Goal: Task Accomplishment & Management: Manage account settings

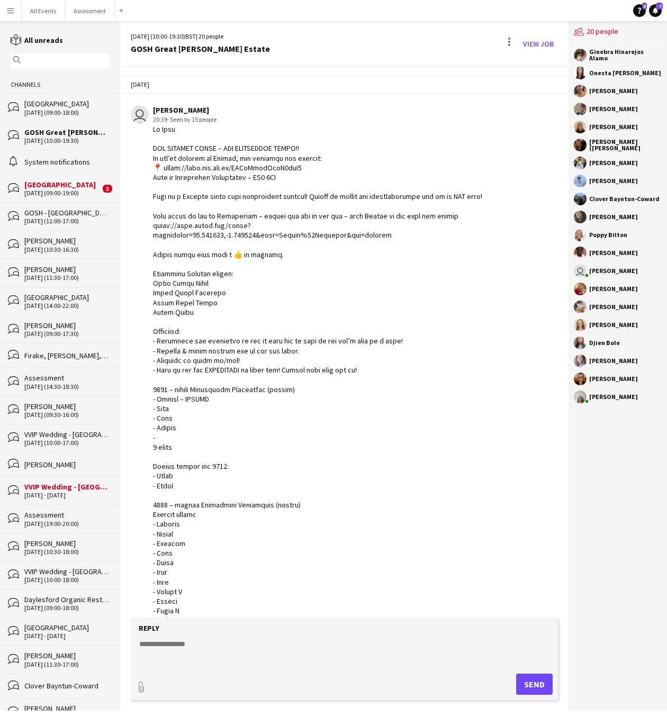
scroll to position [948, 0]
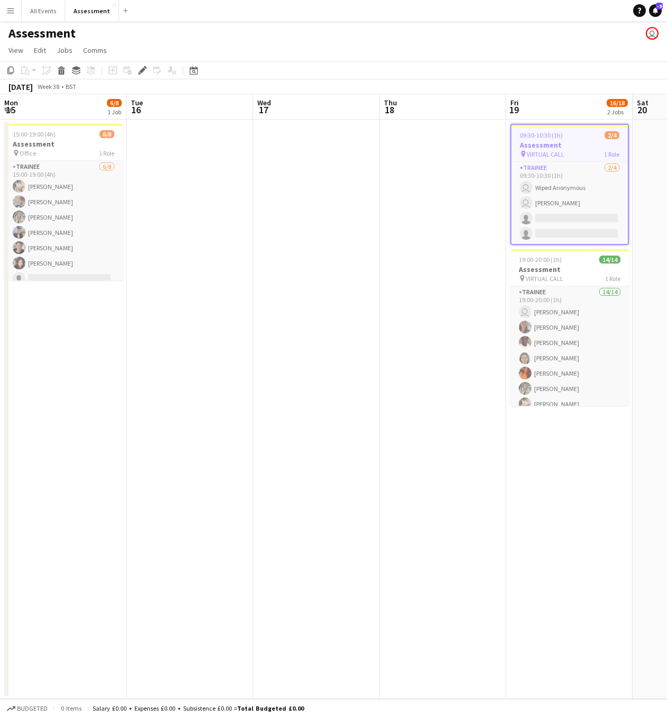
scroll to position [0, 364]
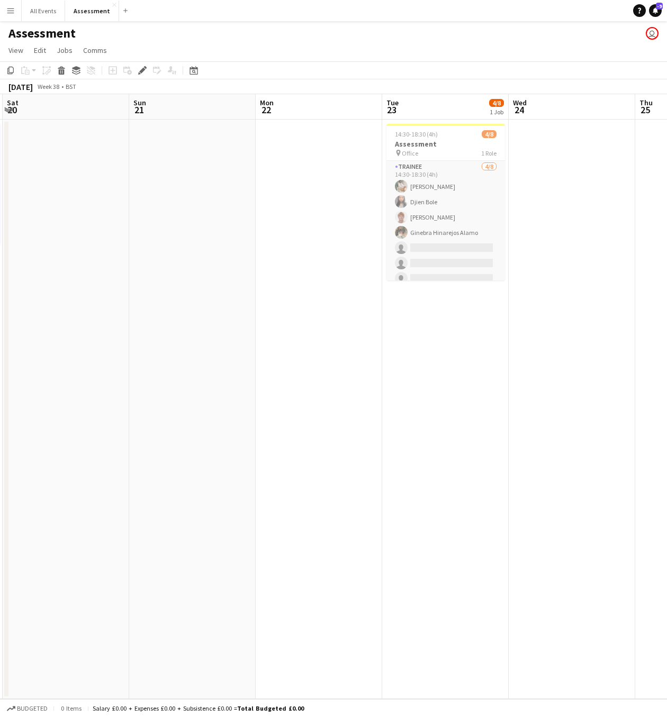
drag, startPoint x: 220, startPoint y: 259, endPoint x: 178, endPoint y: 257, distance: 41.9
click at [178, 257] on app-calendar-viewport "Wed 17 Thu 18 Fri 19 16/18 2 Jobs Sat 20 Sun 21 Mon 22 Tue 23 4/8 1 Job Wed 24 …" at bounding box center [333, 396] width 667 height 605
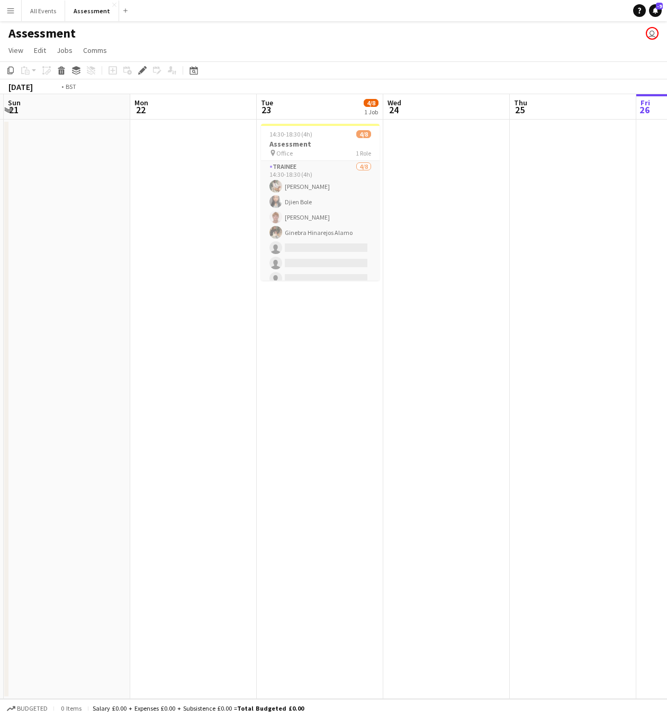
drag, startPoint x: 401, startPoint y: 282, endPoint x: 92, endPoint y: 261, distance: 309.8
click at [83, 262] on app-calendar-viewport "Wed 17 Thu 18 Fri 19 16/18 2 Jobs Sat 20 Sun 21 Mon 22 Tue 23 4/8 1 Job Wed 24 …" at bounding box center [333, 396] width 667 height 605
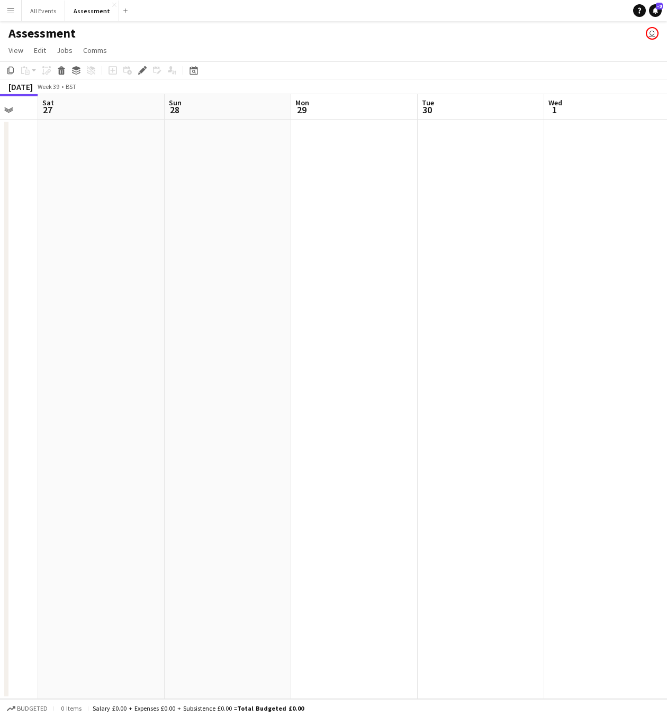
drag, startPoint x: 426, startPoint y: 281, endPoint x: 19, endPoint y: 265, distance: 407.9
click at [5, 267] on div "Tue 23 4/8 1 Job Wed 24 Thu 25 Fri 26 Sat 27 Sun 28 Mon 29 Tue 30 Wed 1 Thu 2 F…" at bounding box center [333, 396] width 667 height 605
drag, startPoint x: 234, startPoint y: 277, endPoint x: 423, endPoint y: 248, distance: 190.7
click at [461, 272] on app-calendar-viewport "Tue 23 4/8 1 Job Wed 24 Thu 25 Fri 26 Sat 27 Sun 28 Mon 29 Tue 30 Wed 1 Thu 2 F…" at bounding box center [333, 396] width 667 height 605
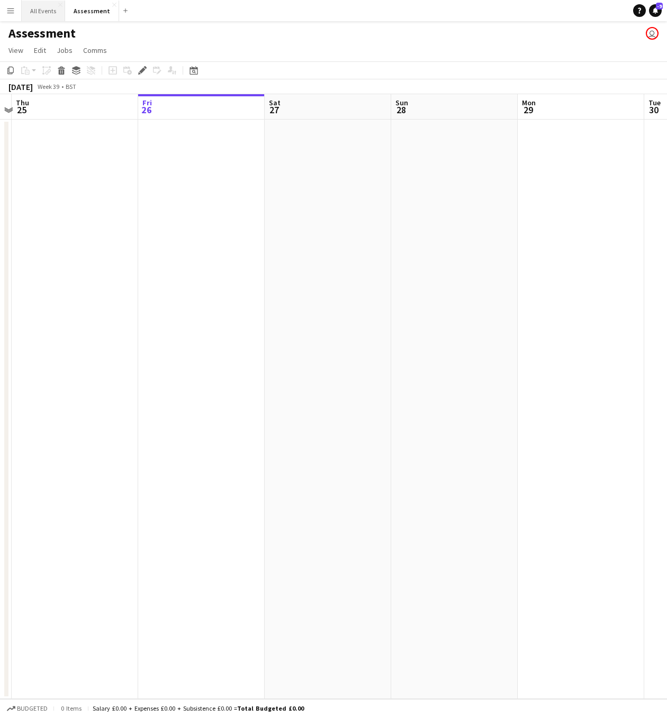
click at [44, 14] on button "All Events Close" at bounding box center [43, 11] width 43 height 21
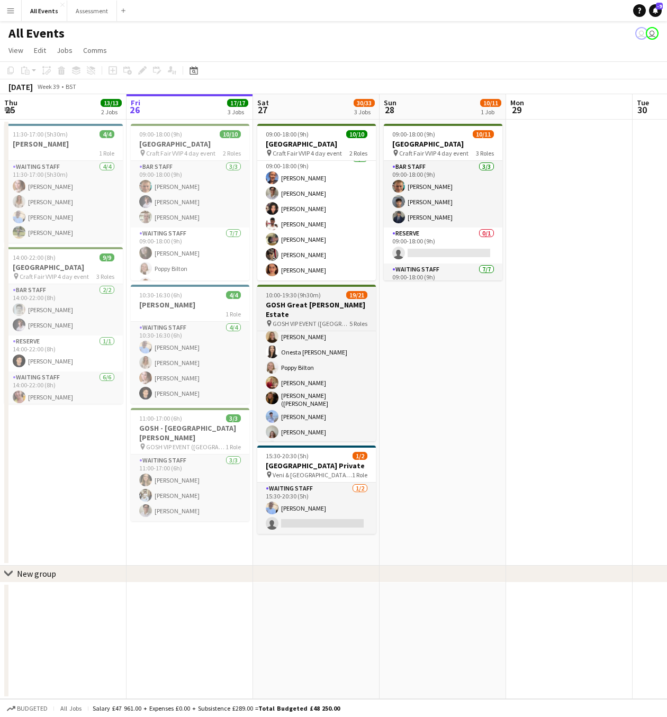
scroll to position [306, 0]
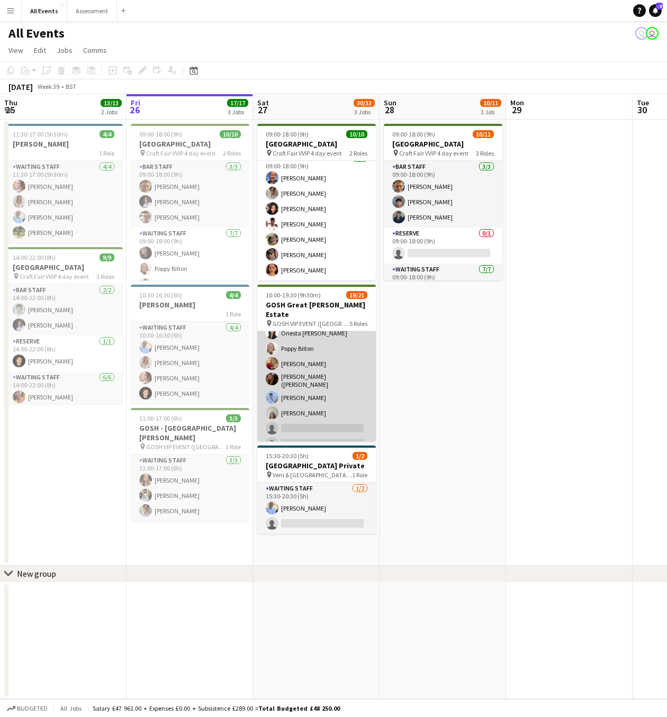
click at [312, 400] on app-card-role "Waiting Staff 1A 12/14 11:00-19:30 (8h30m) Annabel Smith Daniel Varga Olamide O…" at bounding box center [316, 334] width 119 height 239
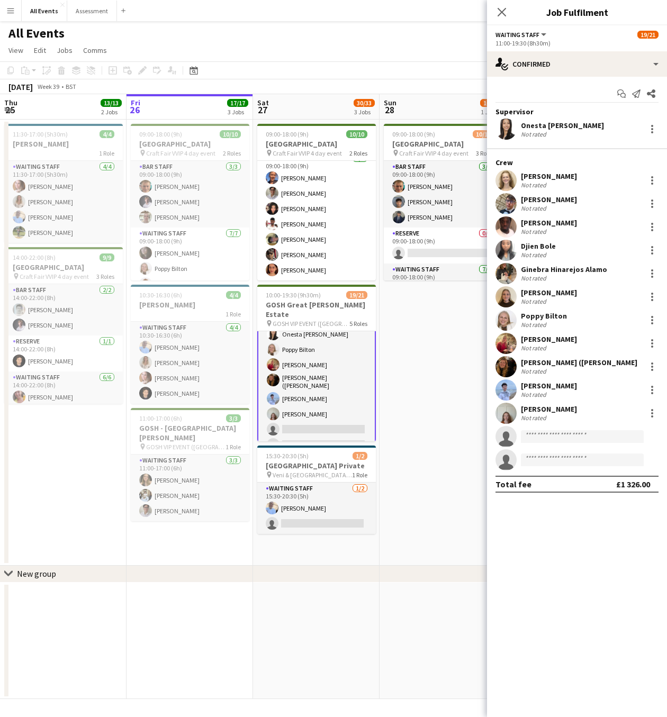
scroll to position [307, 0]
click at [654, 416] on div at bounding box center [652, 413] width 13 height 13
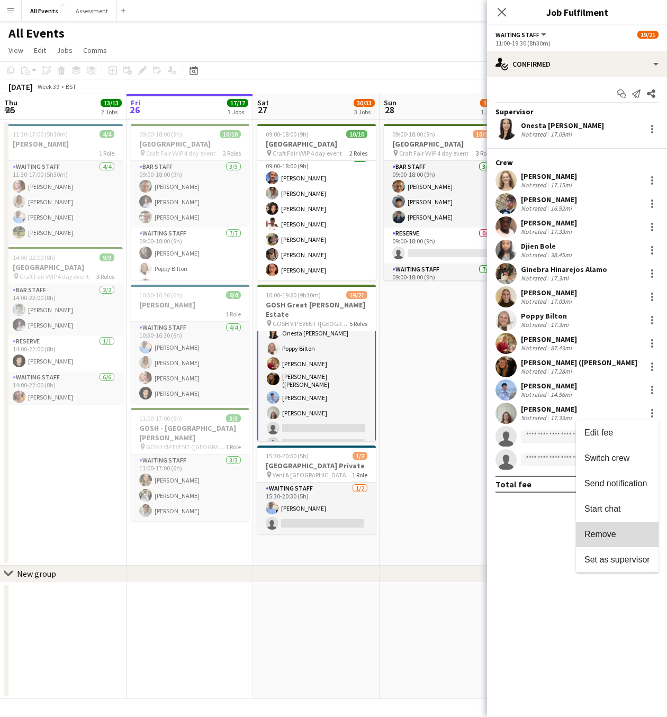
click at [605, 534] on span "Remove" at bounding box center [600, 533] width 32 height 9
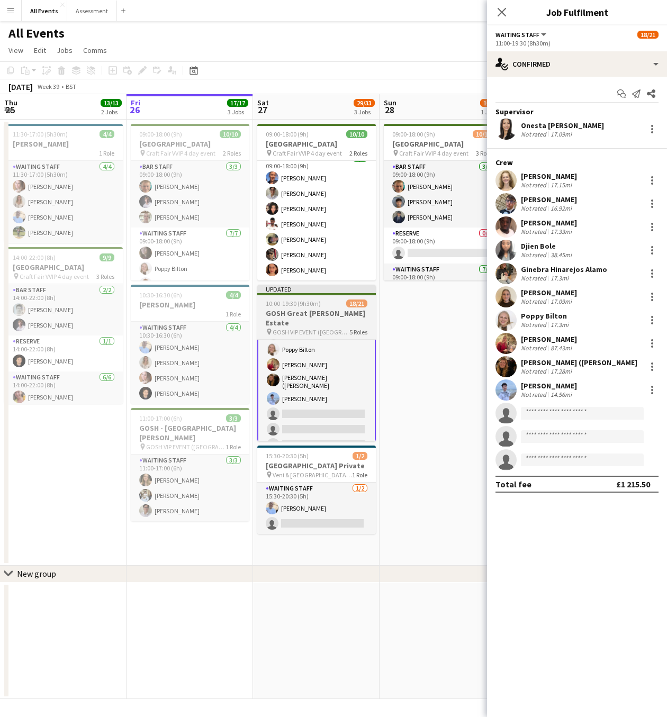
scroll to position [317, 0]
click at [499, 14] on icon at bounding box center [502, 12] width 10 height 10
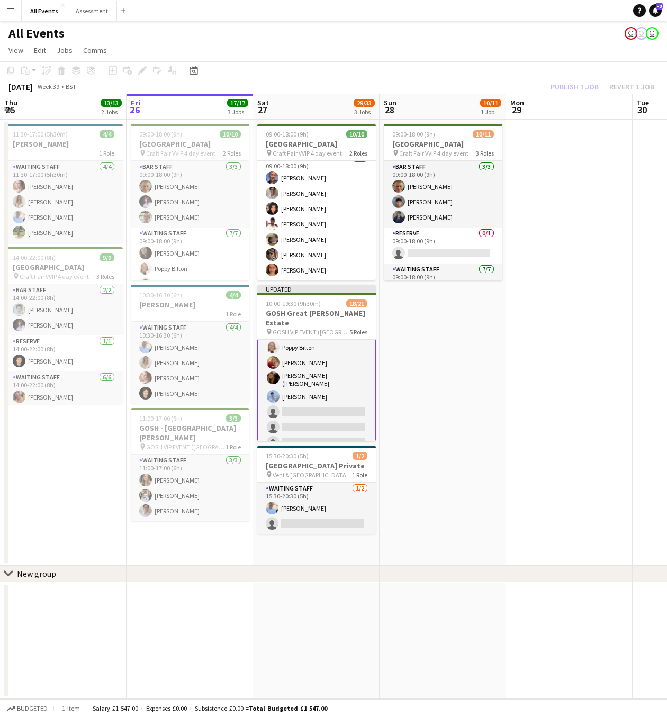
click at [563, 88] on div "Publish 1 job Revert 1 job" at bounding box center [602, 87] width 129 height 14
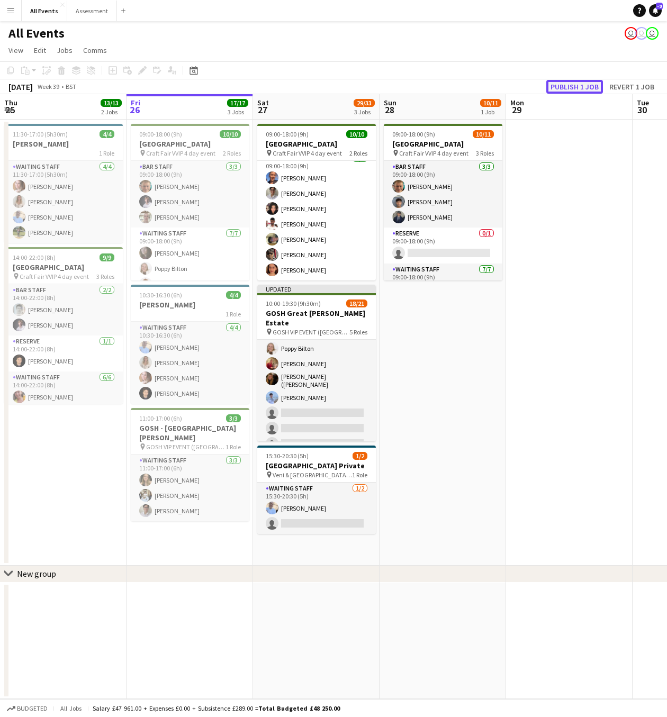
click at [564, 87] on button "Publish 1 job" at bounding box center [574, 87] width 57 height 14
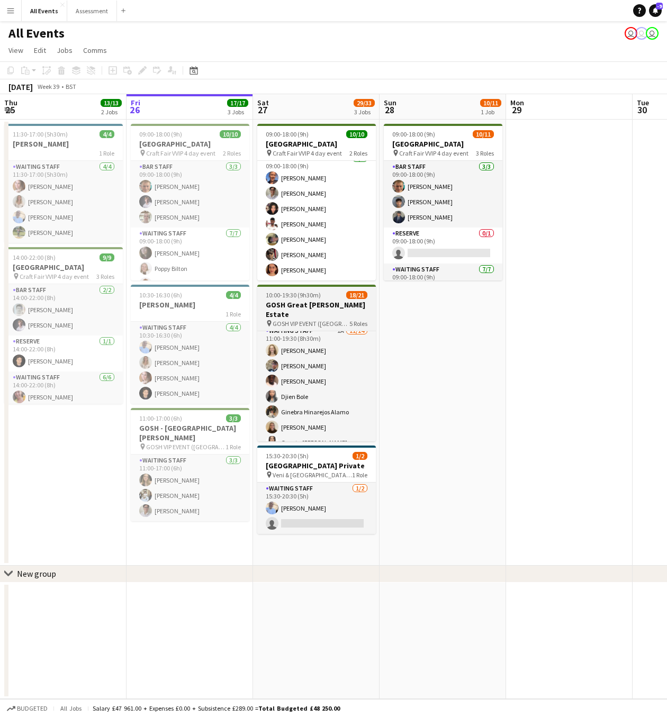
scroll to position [306, 0]
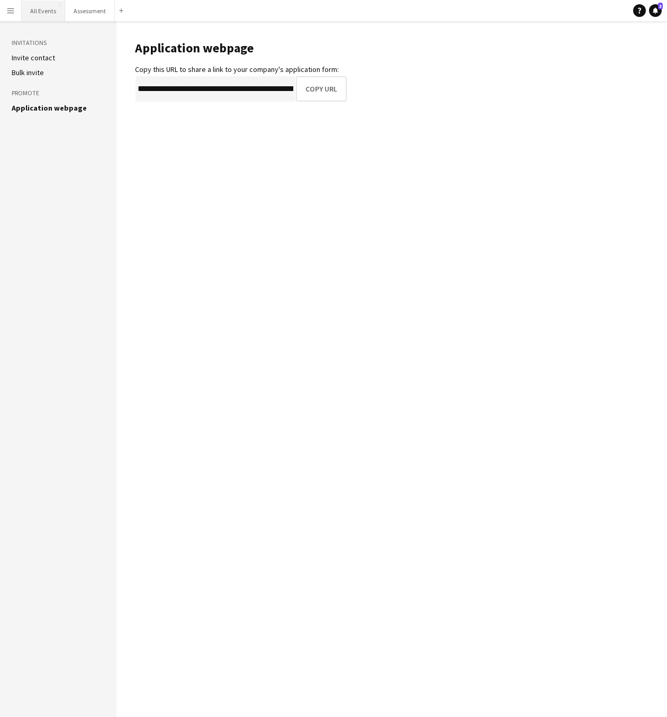
click at [53, 12] on button "All Events Close" at bounding box center [43, 11] width 43 height 21
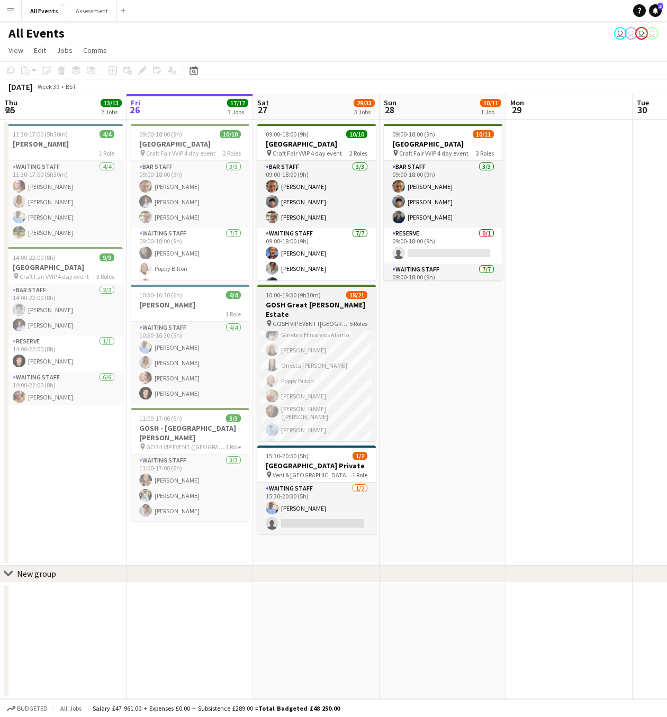
scroll to position [306, 0]
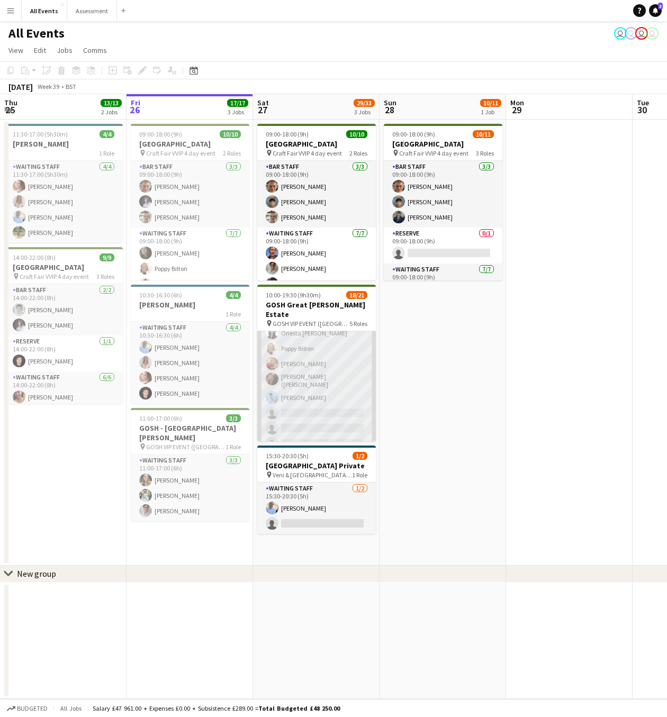
click at [329, 421] on app-card-role "Waiting Staff 1A [DATE] 11:00-19:30 (8h30m) [PERSON_NAME] [PERSON_NAME] [PERSON…" at bounding box center [316, 334] width 119 height 239
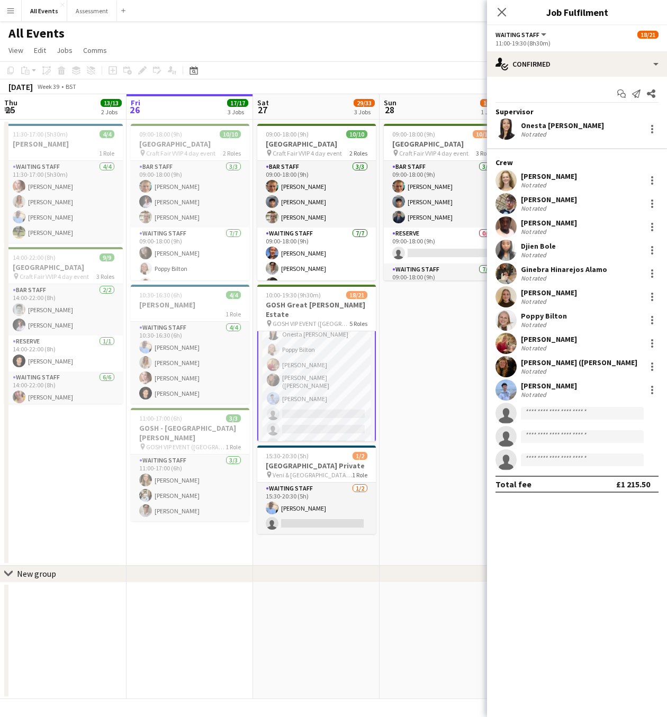
scroll to position [307, 0]
click at [537, 413] on input at bounding box center [582, 413] width 123 height 13
click at [324, 410] on app-card-role "Waiting Staff 1A [DATE] 11:00-19:30 (8h30m) [PERSON_NAME] [PERSON_NAME] [PERSON…" at bounding box center [316, 333] width 119 height 241
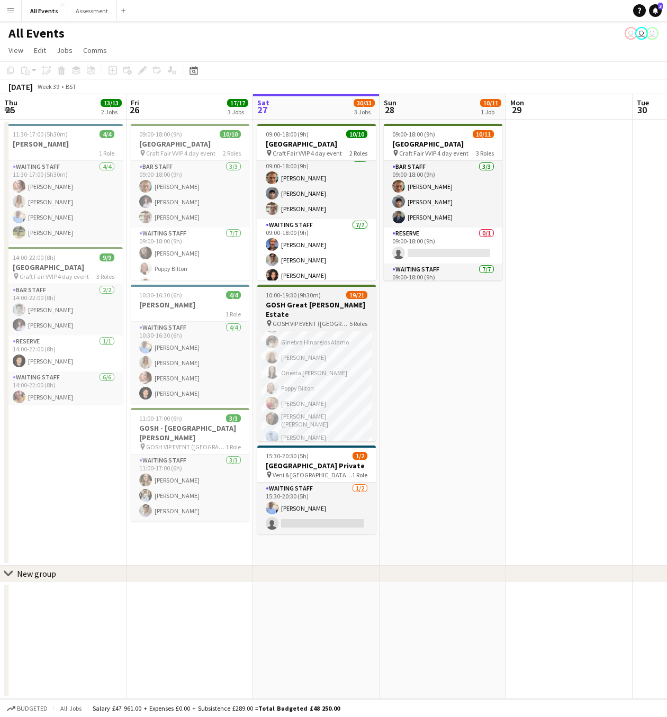
scroll to position [285, 0]
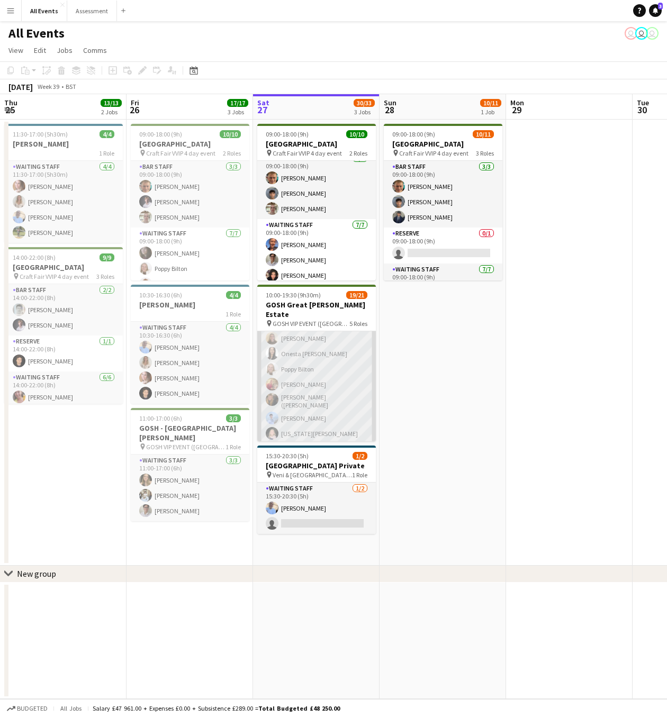
click at [311, 420] on app-card-role "Waiting Staff 1A [DATE] 11:00-19:30 (8h30m) [PERSON_NAME] [PERSON_NAME] [PERSON…" at bounding box center [316, 355] width 119 height 239
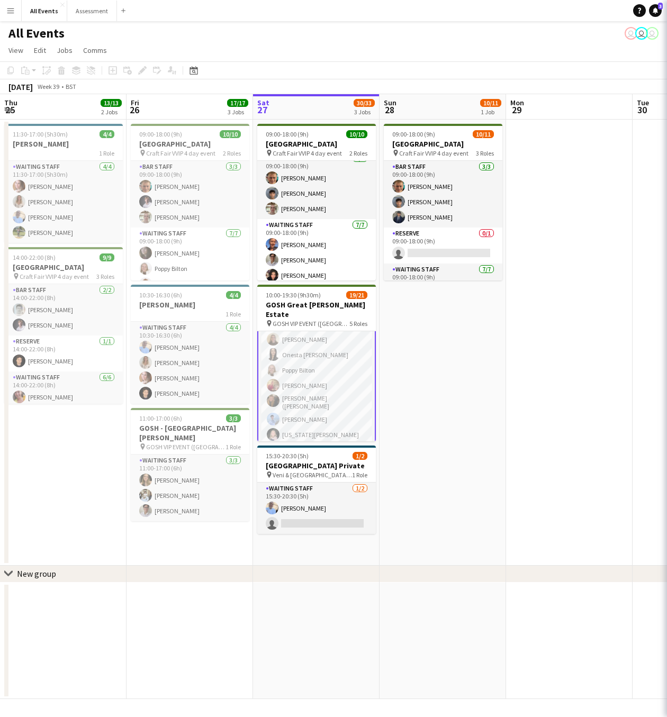
scroll to position [286, 0]
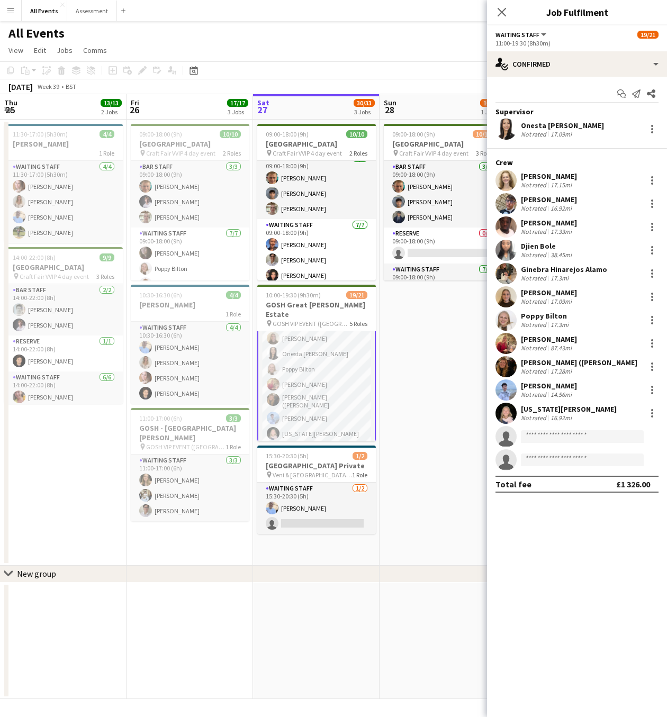
click at [538, 410] on div "[US_STATE][PERSON_NAME]" at bounding box center [569, 409] width 96 height 10
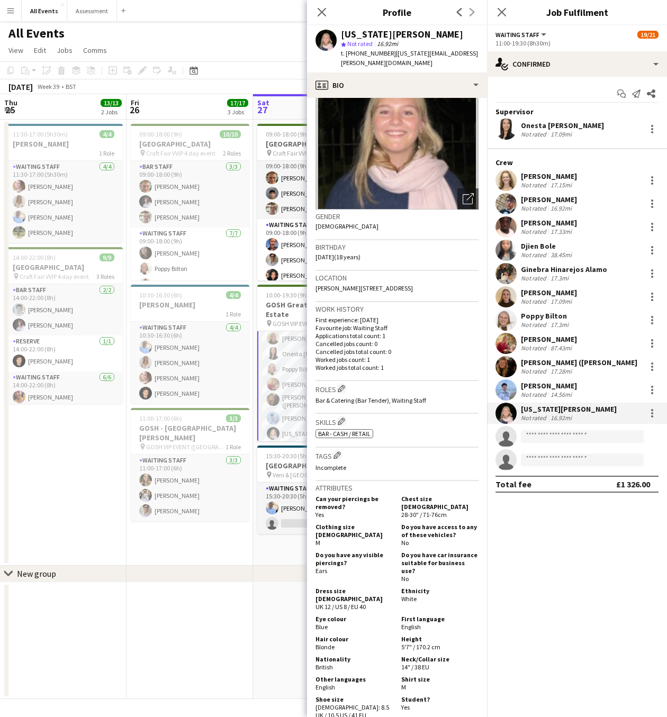
scroll to position [0, 0]
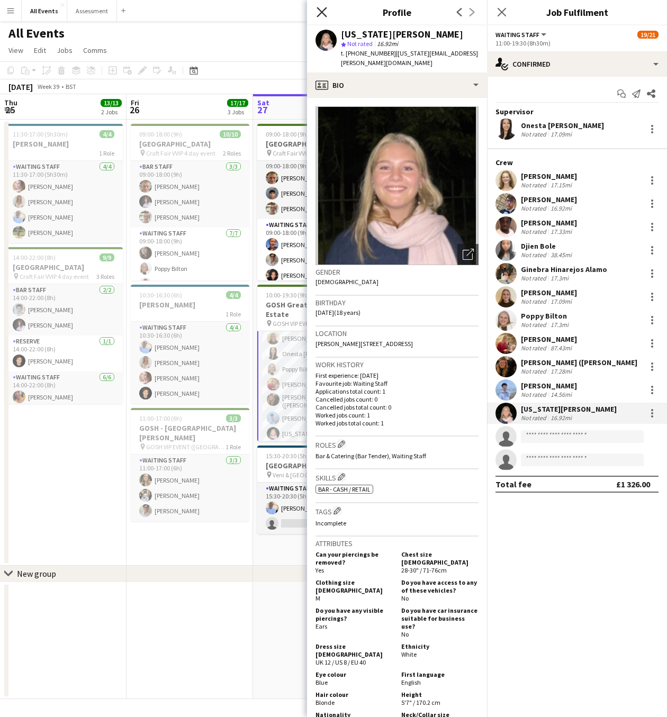
click at [323, 14] on icon at bounding box center [322, 12] width 10 height 10
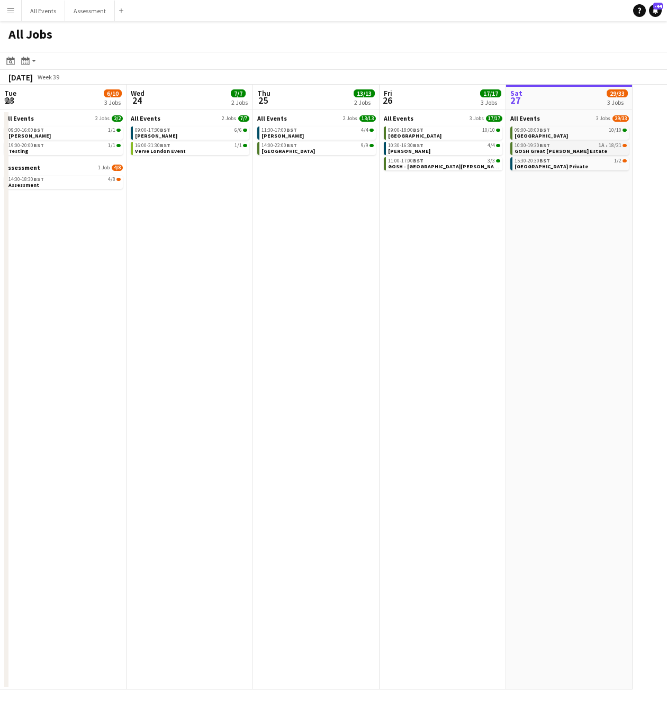
click at [561, 151] on span "GOSH Great [PERSON_NAME] Estate" at bounding box center [561, 151] width 93 height 7
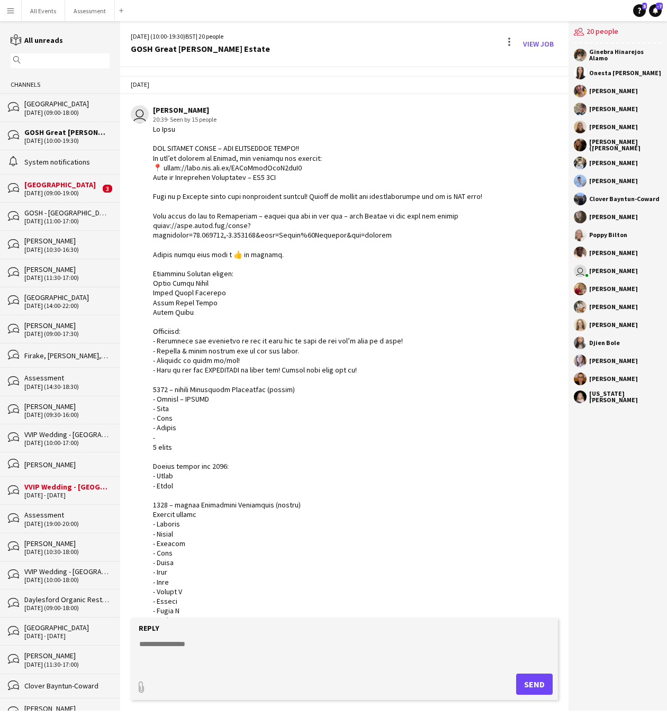
scroll to position [1013, 0]
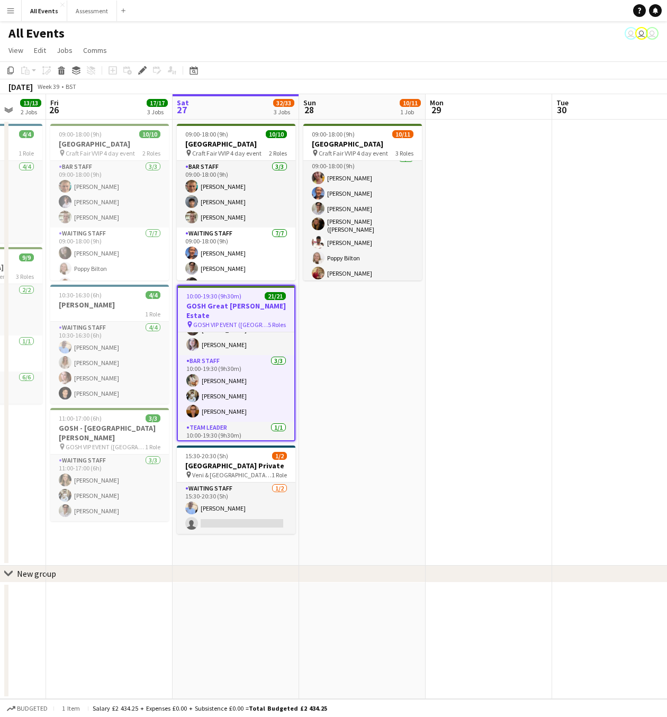
scroll to position [32, 0]
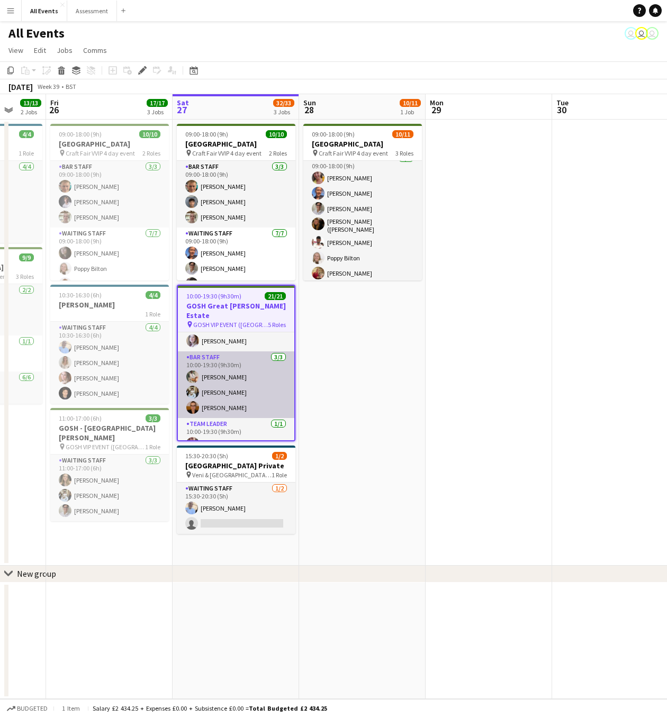
click at [242, 365] on app-card-role "Bar Staff 3/3 10:00-19:30 (9h30m) Tanaka Chitsenga Theodoros Liakopoulos Klaudi…" at bounding box center [236, 384] width 116 height 67
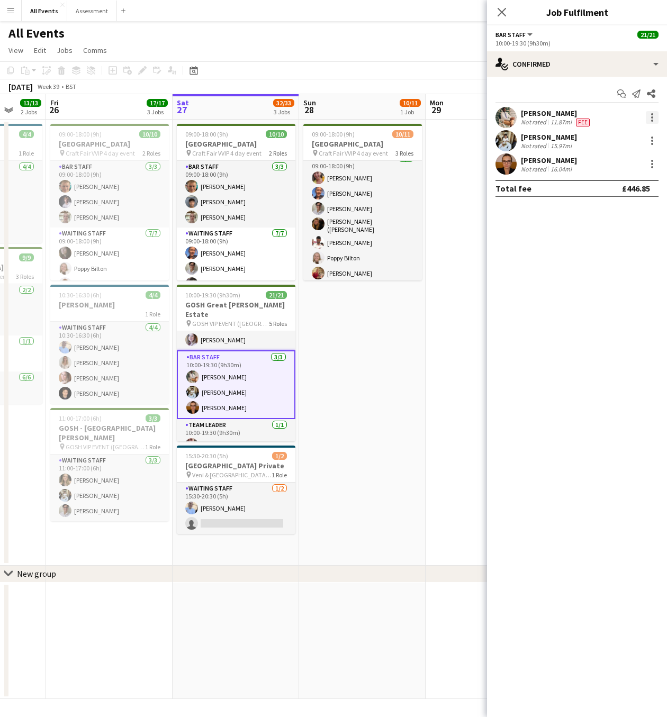
click at [651, 121] on div at bounding box center [652, 121] width 2 height 2
click at [545, 218] on div at bounding box center [333, 358] width 667 height 717
click at [602, 65] on div "single-neutral-actions-check-2 Confirmed" at bounding box center [577, 63] width 180 height 25
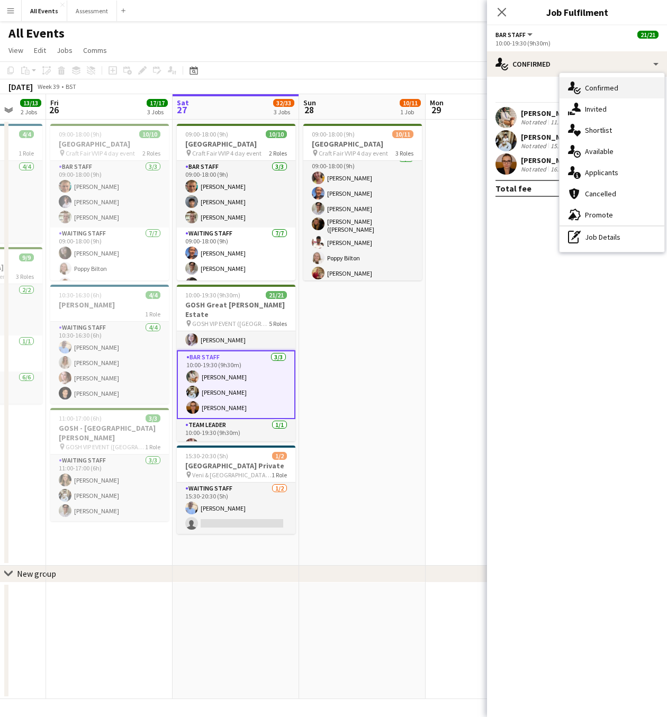
click at [601, 87] on span "Confirmed" at bounding box center [601, 88] width 33 height 10
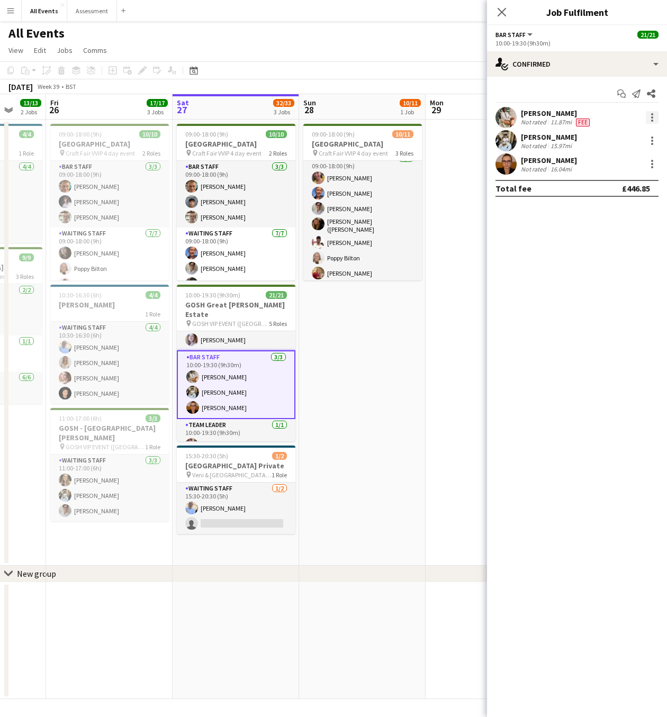
click at [649, 119] on div at bounding box center [652, 117] width 13 height 13
click at [624, 191] on span "Send notification" at bounding box center [615, 187] width 62 height 9
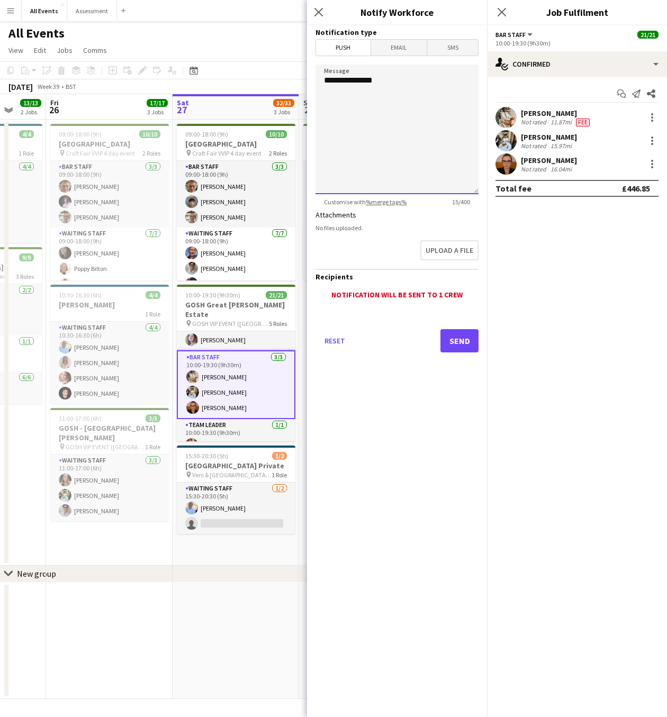
click at [389, 84] on textarea "**********" at bounding box center [396, 130] width 163 height 130
type textarea "**********"
click at [452, 51] on span "SMS" at bounding box center [452, 48] width 51 height 16
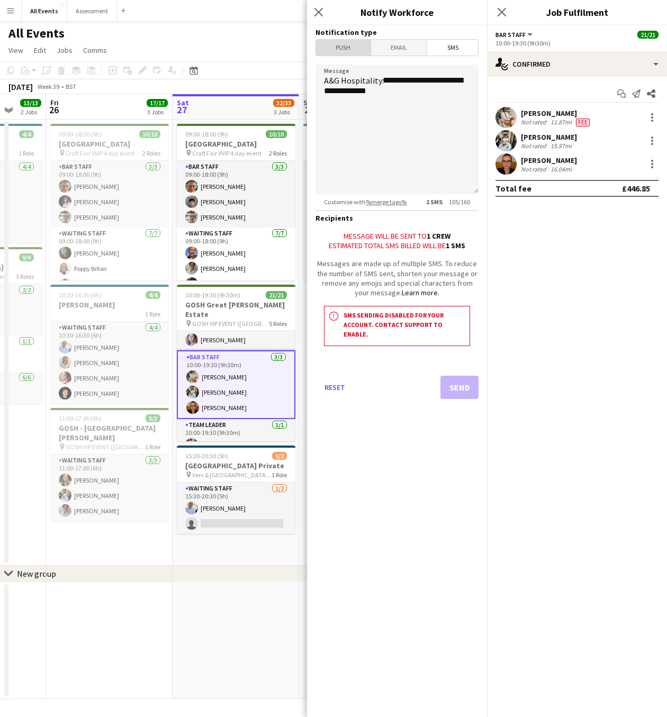
click at [353, 50] on span "Push" at bounding box center [343, 48] width 55 height 16
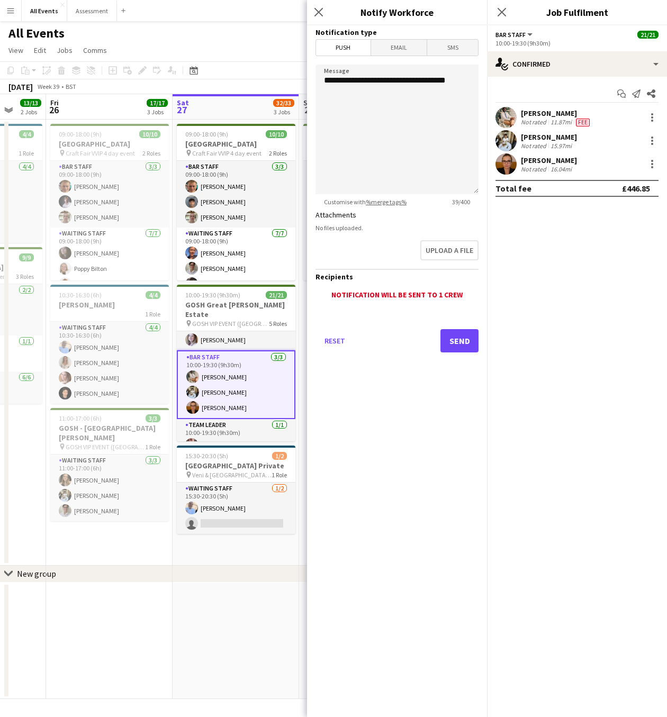
click at [383, 49] on span "Email" at bounding box center [399, 48] width 56 height 16
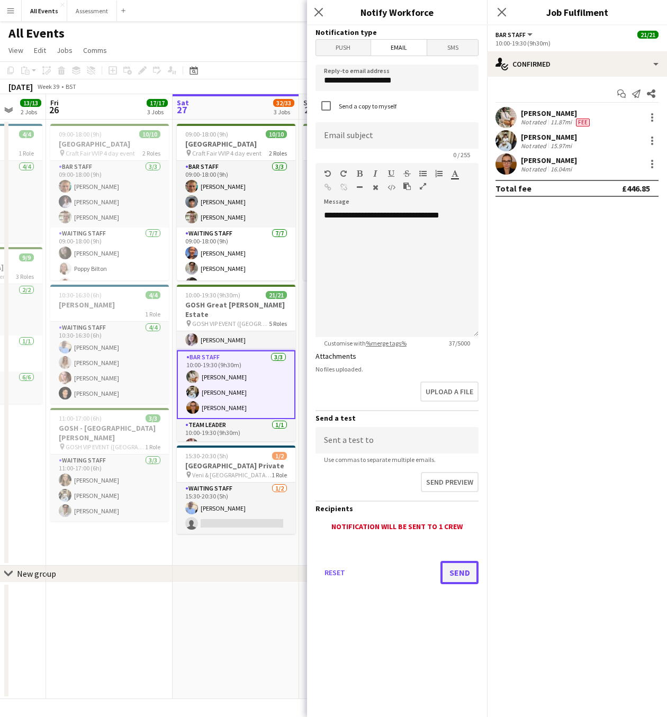
click at [462, 575] on button "Send" at bounding box center [459, 572] width 38 height 23
click at [389, 141] on input at bounding box center [396, 135] width 163 height 26
type input "**********"
click at [440, 561] on button "Send" at bounding box center [459, 572] width 38 height 23
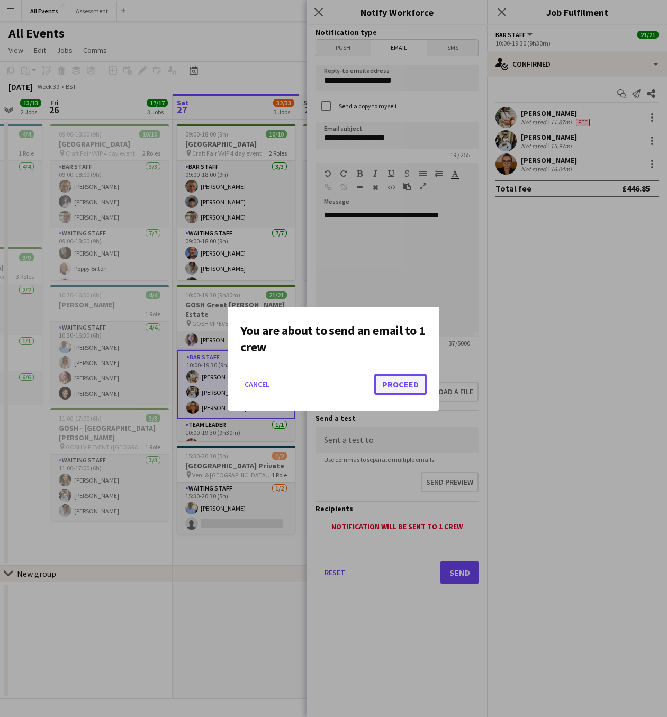
click at [409, 386] on button "Proceed" at bounding box center [400, 384] width 52 height 21
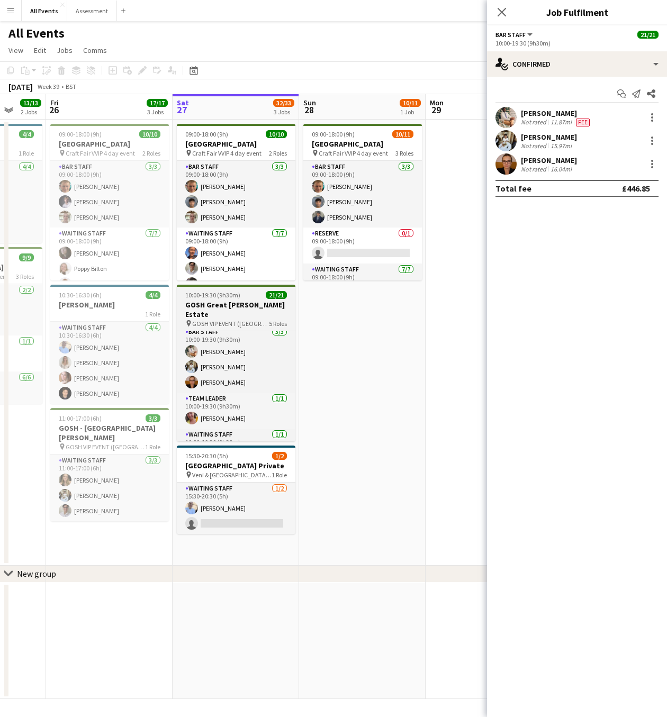
scroll to position [58, 0]
